Goal: Task Accomplishment & Management: Use online tool/utility

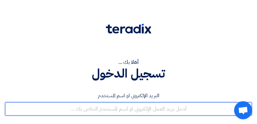
type input "[EMAIL_ADDRESS][DOMAIN_NAME]"
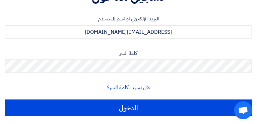
scroll to position [78, 0]
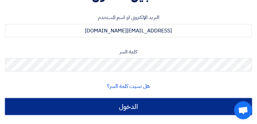
click at [200, 105] on input "الدخول" at bounding box center [128, 106] width 247 height 17
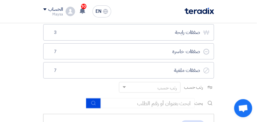
scroll to position [95, 0]
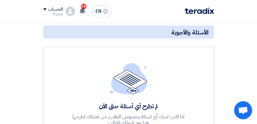
scroll to position [212, 0]
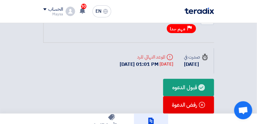
scroll to position [0, 0]
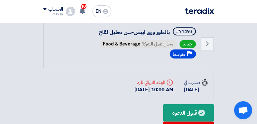
click at [0, 0] on link "الأوردرات" at bounding box center [0, 0] width 0 height 0
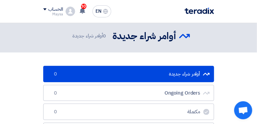
click at [0, 0] on link "الطلبات" at bounding box center [0, 0] width 0 height 0
